Goal: Task Accomplishment & Management: Use online tool/utility

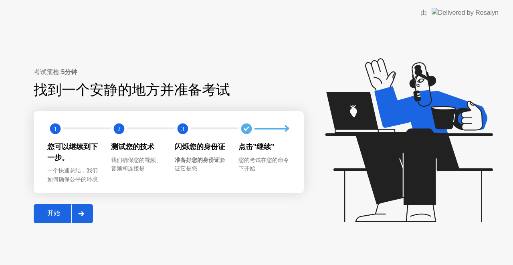
click at [84, 212] on icon at bounding box center [81, 213] width 6 height 5
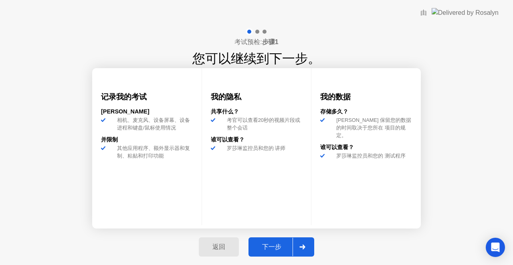
click at [277, 248] on div "下一步" at bounding box center [272, 247] width 42 height 8
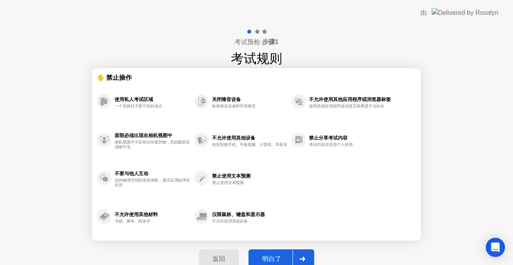
click at [278, 258] on div "明白了" at bounding box center [272, 259] width 42 height 8
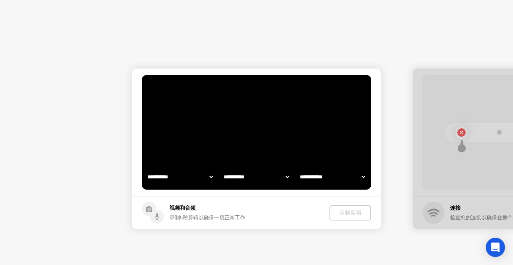
select select "**********"
select select "*******"
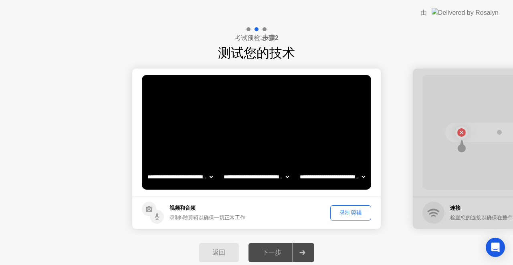
click at [342, 212] on div "录制剪辑" at bounding box center [350, 213] width 35 height 8
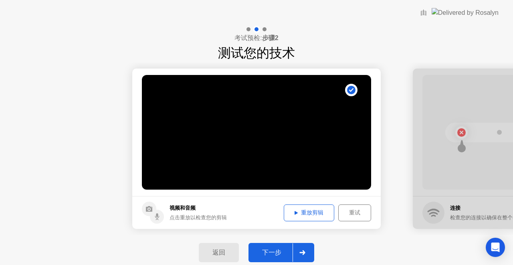
click at [299, 210] on div "重放剪辑" at bounding box center [309, 213] width 45 height 8
click at [290, 211] on div "重放剪辑" at bounding box center [309, 213] width 45 height 8
click at [280, 251] on div "下一步" at bounding box center [272, 252] width 42 height 8
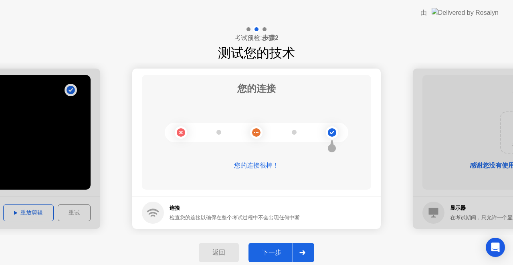
click at [272, 251] on div "下一步" at bounding box center [272, 252] width 42 height 8
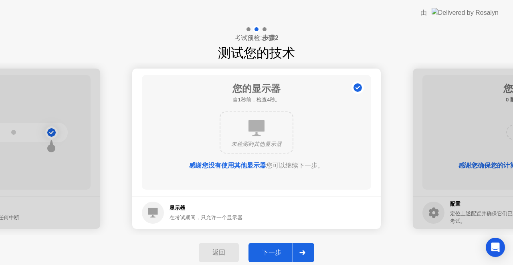
click at [279, 247] on button "下一步" at bounding box center [281, 252] width 66 height 19
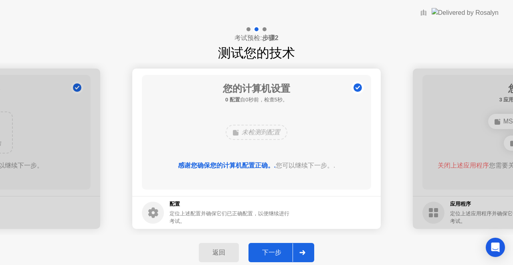
click at [279, 247] on button "下一步" at bounding box center [281, 252] width 66 height 19
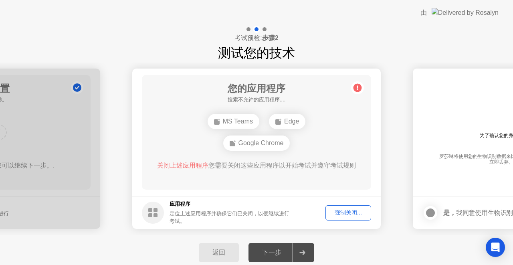
click at [341, 210] on div "强制关闭..." at bounding box center [348, 213] width 40 height 8
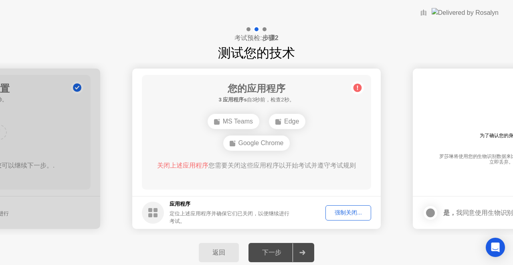
click at [339, 214] on div "强制关闭..." at bounding box center [348, 213] width 40 height 8
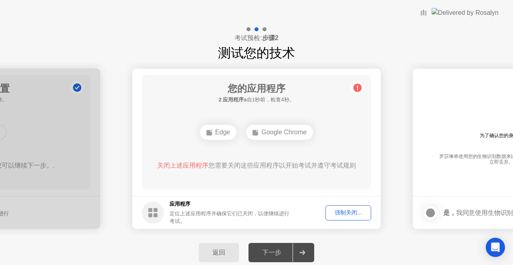
click at [346, 213] on div "强制关闭..." at bounding box center [348, 213] width 40 height 8
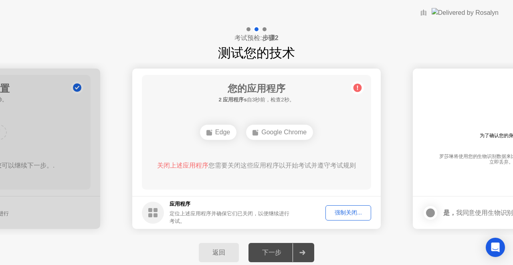
click at [360, 216] on div "强制关闭..." at bounding box center [348, 213] width 40 height 8
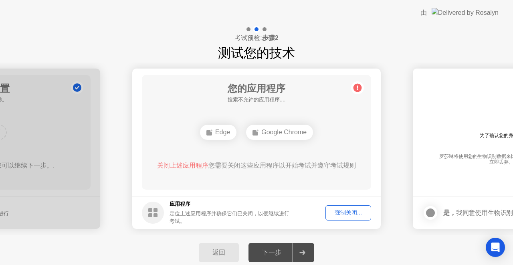
click at [355, 209] on div "强制关闭..." at bounding box center [348, 213] width 40 height 8
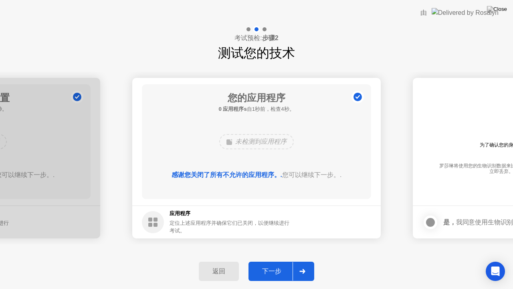
click at [273, 264] on div "下一步" at bounding box center [272, 271] width 42 height 8
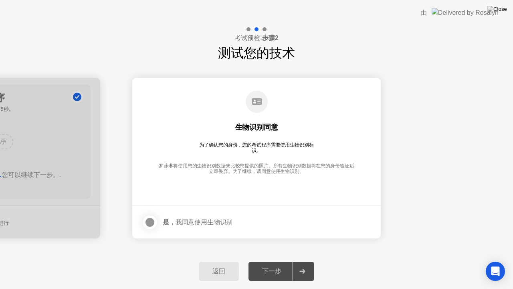
click at [148, 218] on div at bounding box center [150, 222] width 10 height 10
click at [275, 264] on div "下一步" at bounding box center [272, 271] width 42 height 8
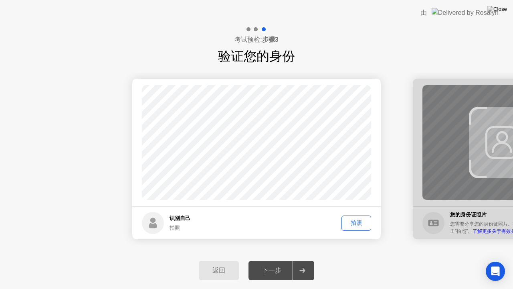
click at [361, 222] on div "拍照" at bounding box center [356, 223] width 24 height 8
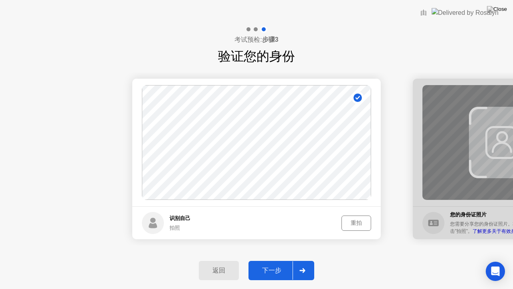
click at [268, 264] on div "下一步" at bounding box center [272, 270] width 42 height 8
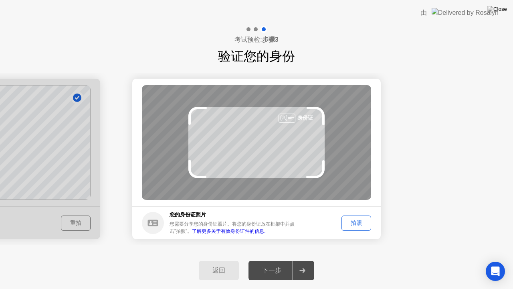
click at [363, 219] on div "拍照" at bounding box center [356, 223] width 24 height 8
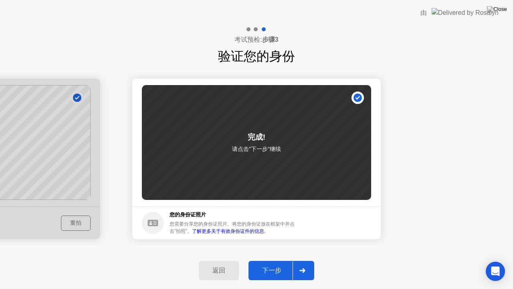
click at [278, 264] on div "下一步" at bounding box center [272, 270] width 42 height 8
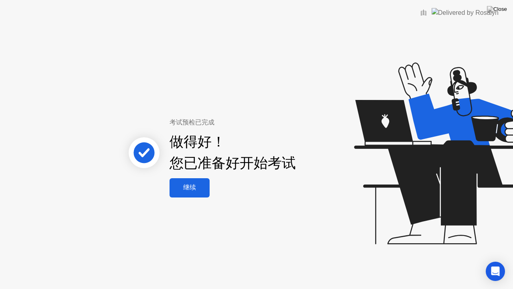
click at [188, 184] on div "继续" at bounding box center [189, 187] width 35 height 8
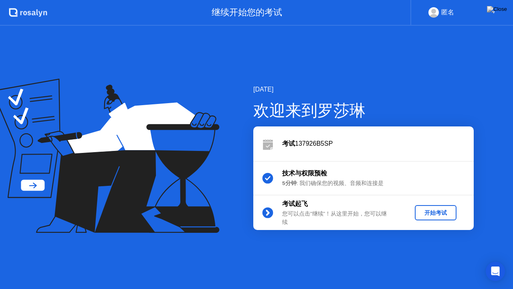
click at [436, 212] on div "开始考试" at bounding box center [435, 213] width 35 height 8
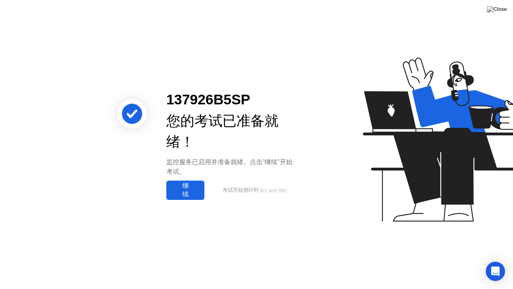
click at [187, 187] on div "继续" at bounding box center [185, 190] width 33 height 17
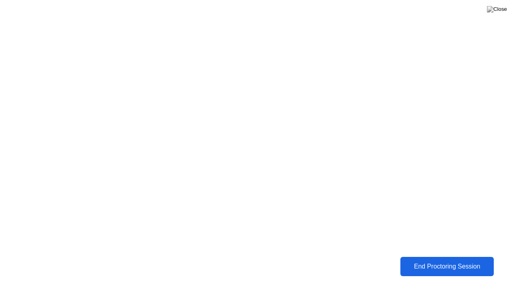
click at [458, 262] on div "End Proctoring Session" at bounding box center [447, 265] width 89 height 7
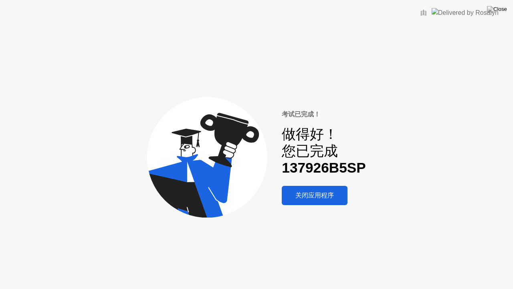
click at [313, 196] on div "关闭应用程序" at bounding box center [314, 195] width 61 height 8
